Goal: Transaction & Acquisition: Obtain resource

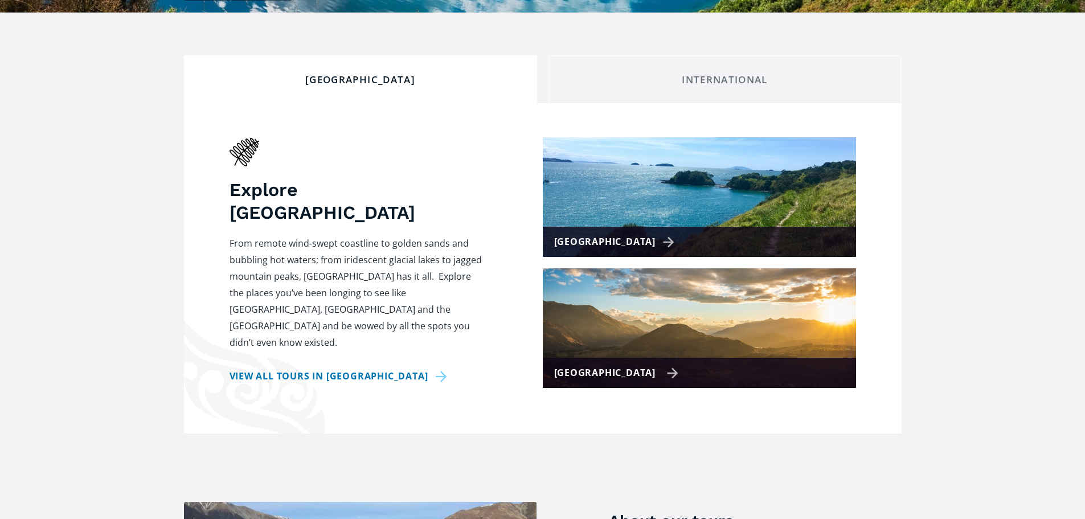
scroll to position [399, 0]
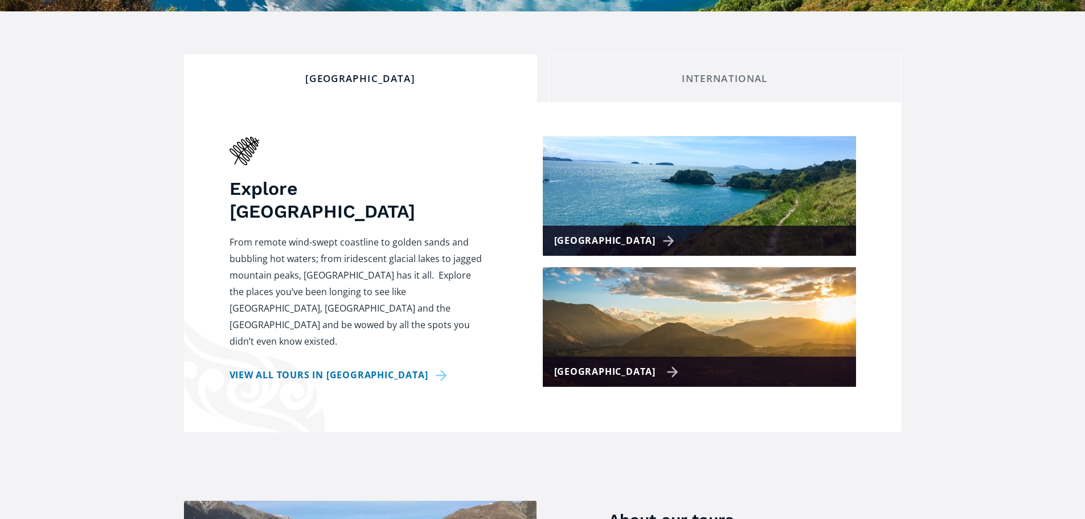
click at [648, 322] on img at bounding box center [699, 327] width 313 height 120
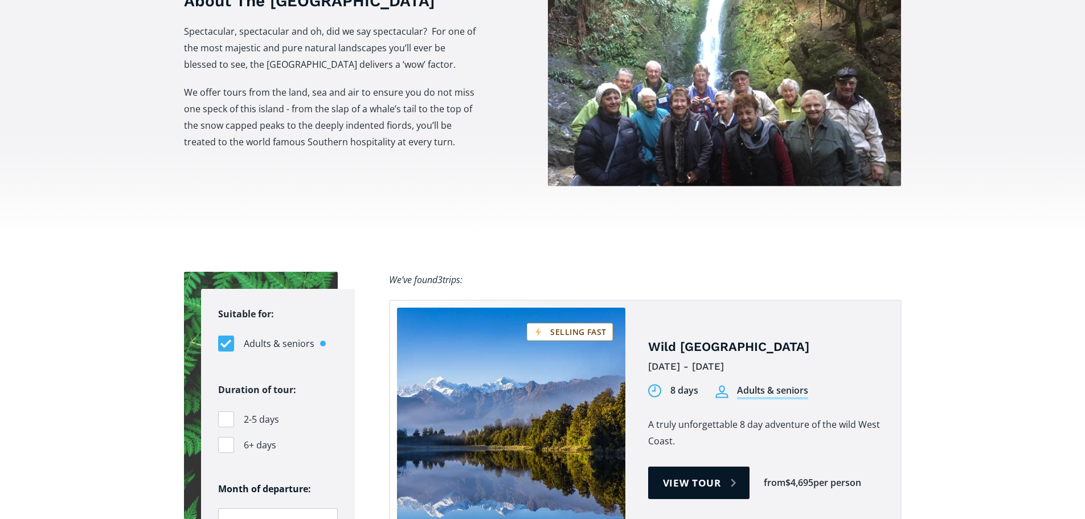
scroll to position [570, 0]
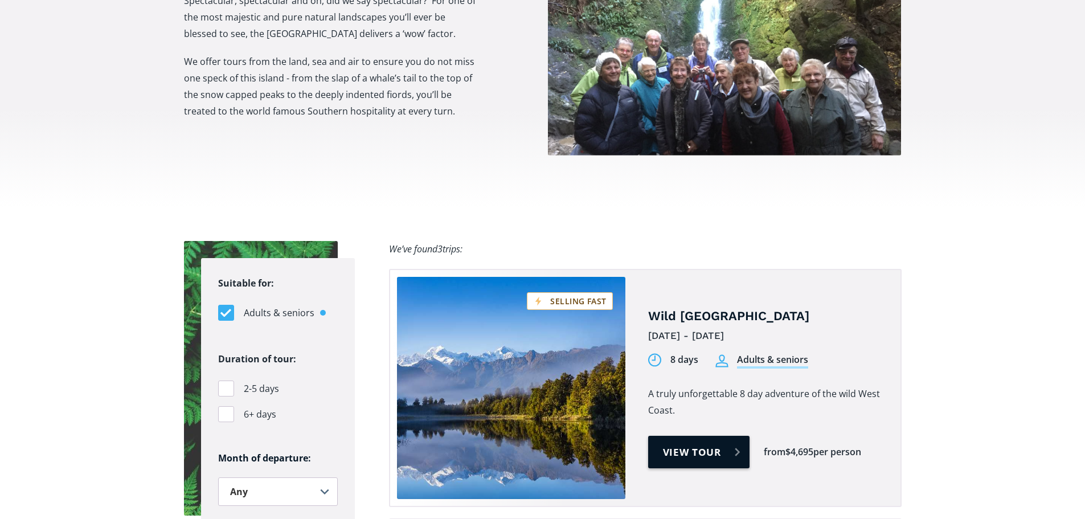
click at [709, 436] on link "View tour" at bounding box center [699, 452] width 102 height 32
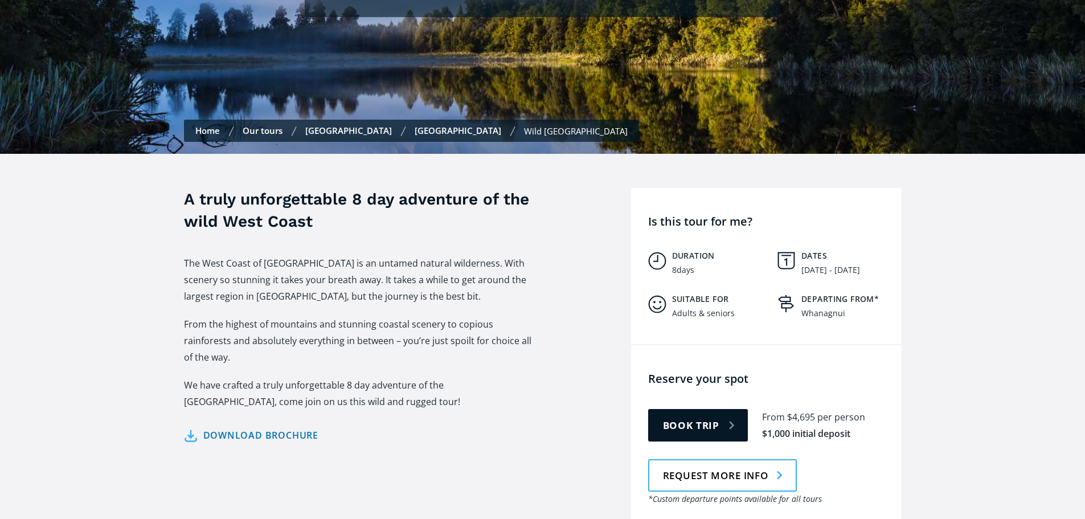
scroll to position [399, 0]
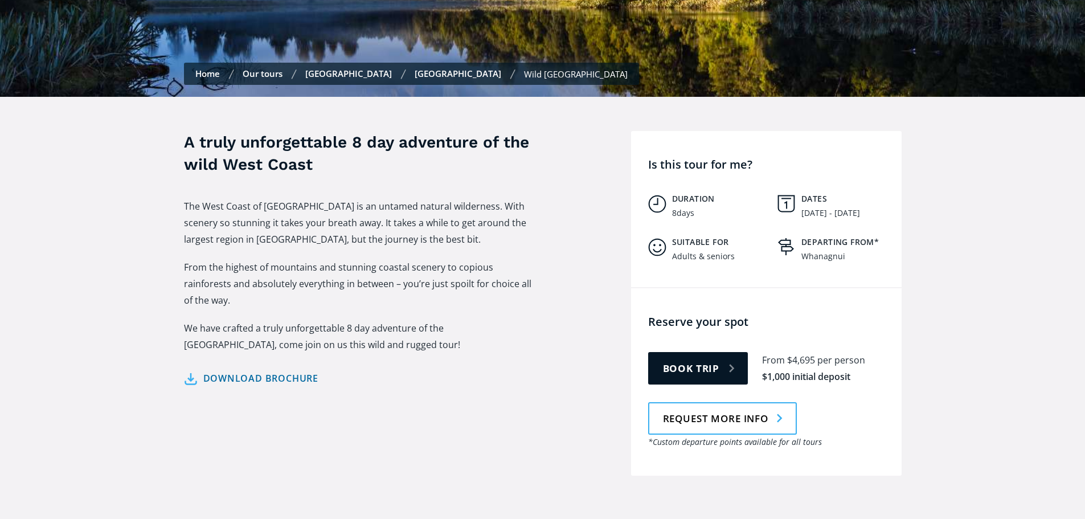
click at [279, 370] on link "Download brochure" at bounding box center [251, 378] width 135 height 17
